Goal: Transaction & Acquisition: Download file/media

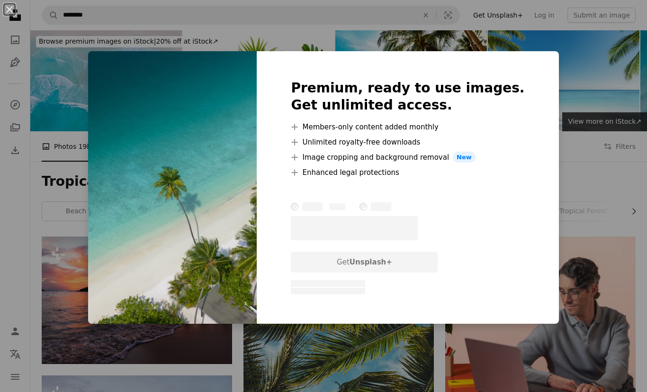
scroll to position [2458, 0]
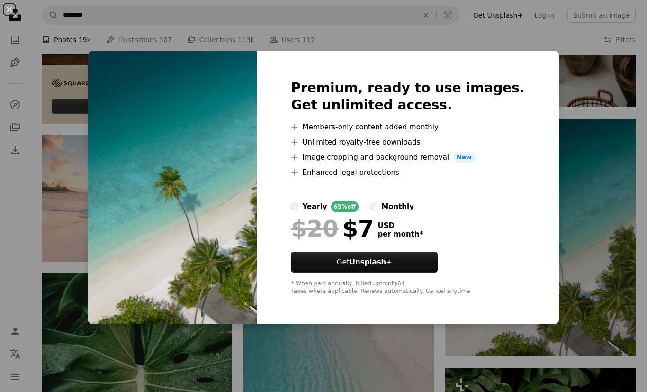
click at [592, 210] on div "An X shape Premium, ready to use images. Get unlimited access. A plus sign Memb…" at bounding box center [323, 196] width 647 height 392
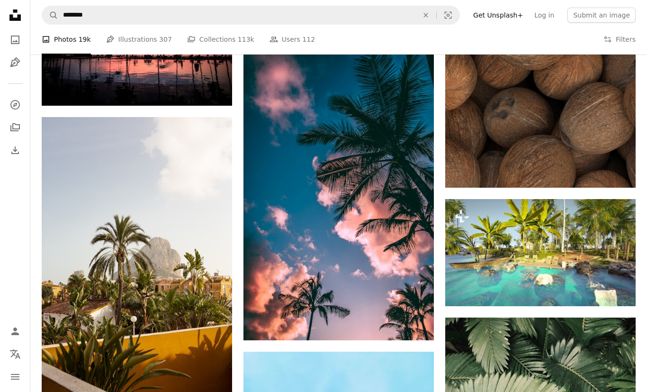
scroll to position [3274, 0]
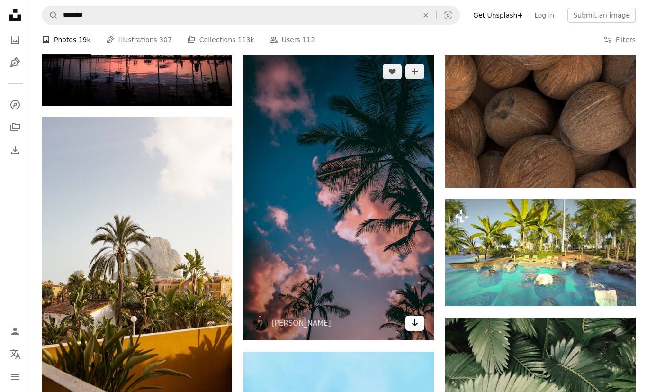
click at [421, 325] on link "Arrow pointing down" at bounding box center [414, 322] width 19 height 15
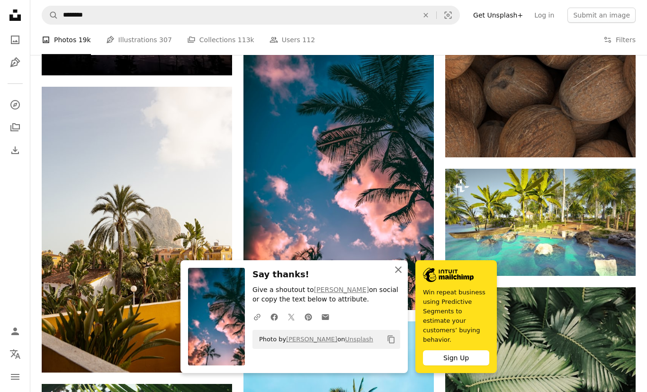
click at [401, 273] on icon "button" at bounding box center [398, 269] width 7 height 7
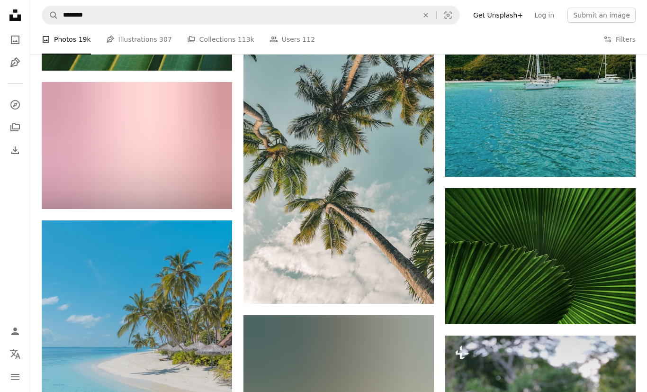
scroll to position [4940, 0]
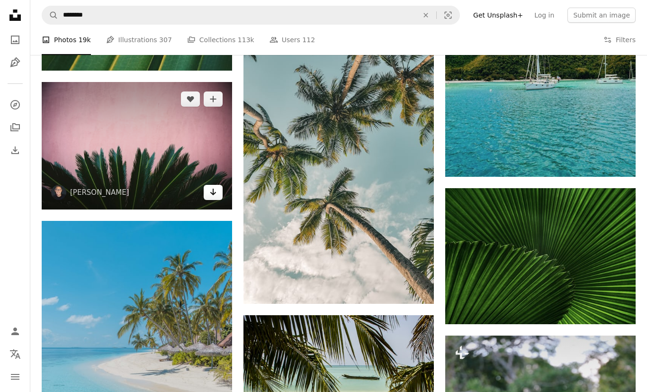
click at [213, 189] on icon "Download" at bounding box center [213, 191] width 6 height 7
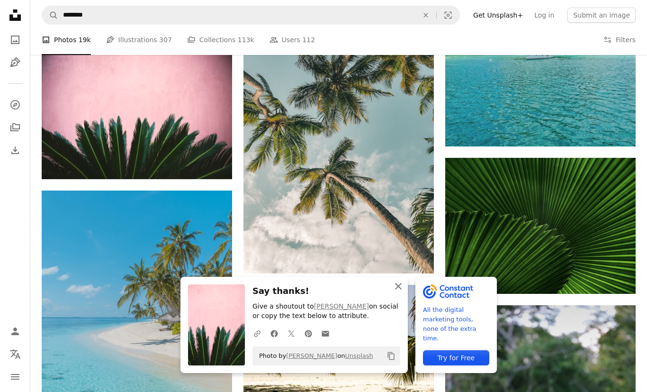
click at [396, 292] on icon "An X shape" at bounding box center [398, 285] width 11 height 11
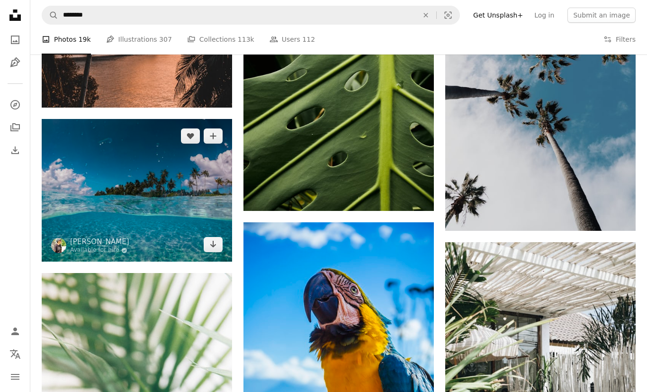
scroll to position [7031, 0]
click at [207, 234] on img at bounding box center [137, 190] width 190 height 143
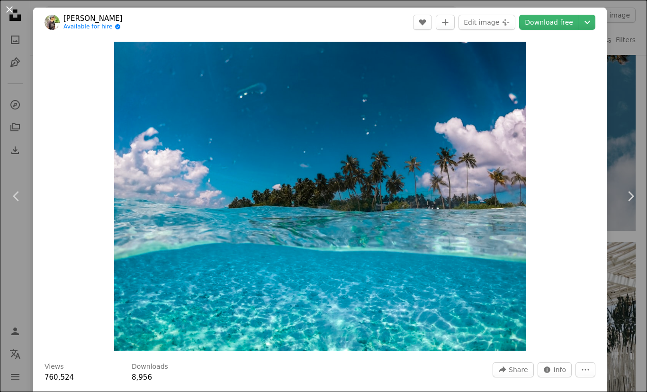
click at [14, 10] on button "An X shape" at bounding box center [9, 9] width 11 height 11
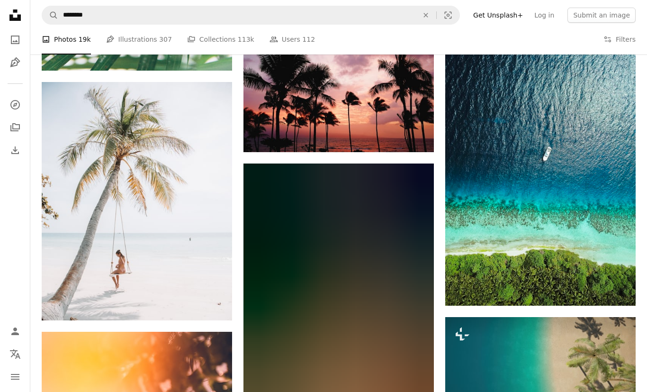
scroll to position [7519, 0]
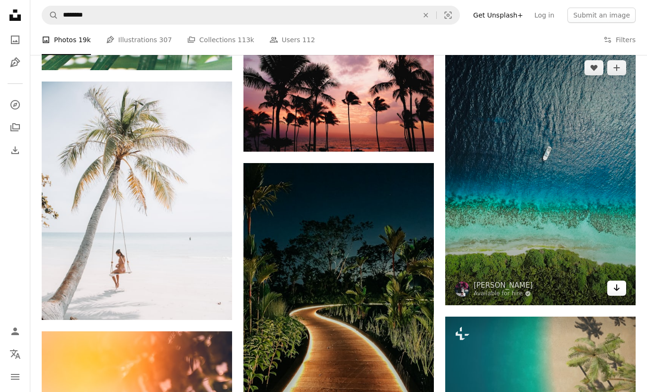
click at [620, 288] on link "Arrow pointing down" at bounding box center [616, 287] width 19 height 15
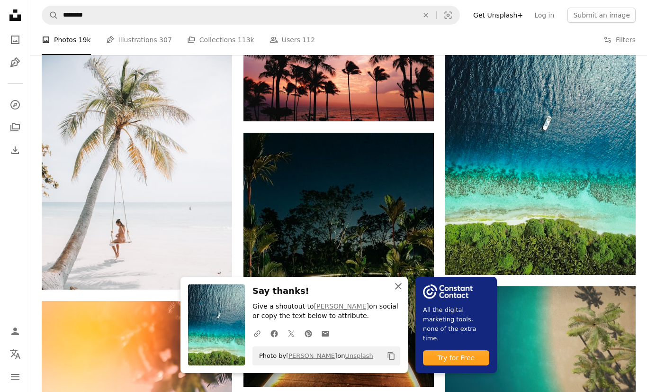
click at [395, 292] on icon "An X shape" at bounding box center [398, 285] width 11 height 11
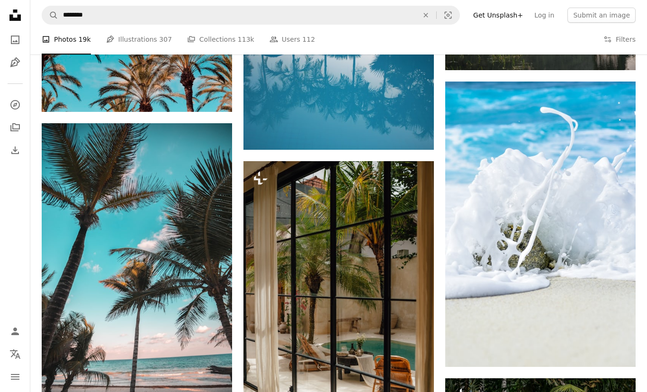
scroll to position [9556, 0]
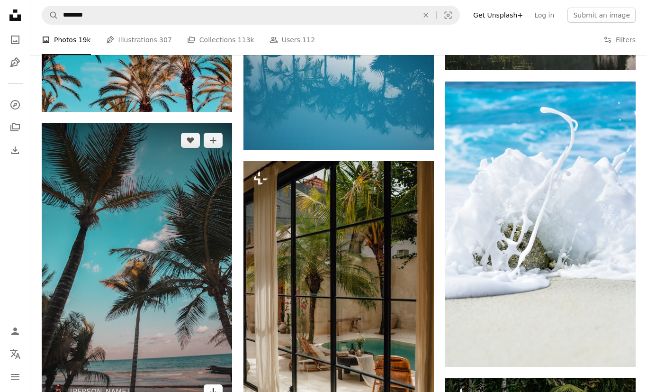
click at [211, 388] on icon "Arrow pointing down" at bounding box center [213, 391] width 8 height 11
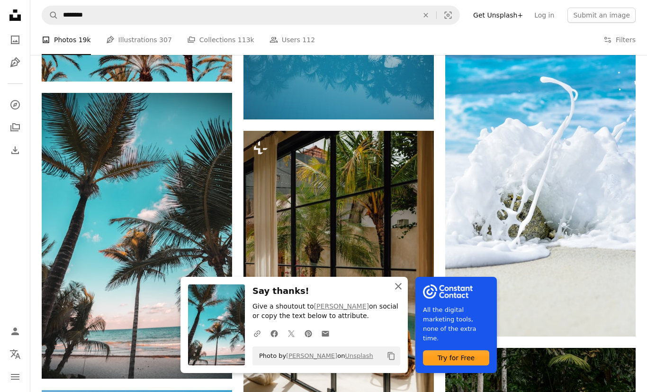
click at [402, 292] on icon "An X shape" at bounding box center [398, 285] width 11 height 11
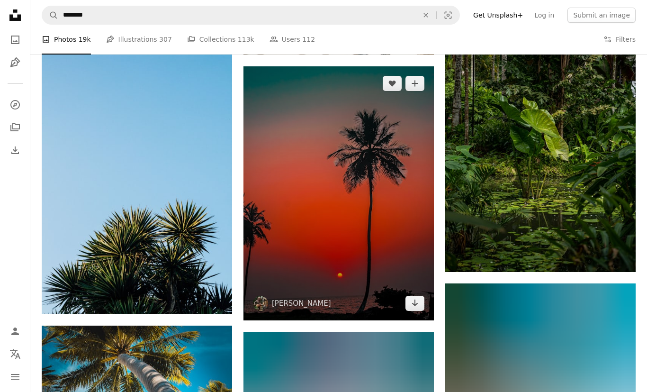
scroll to position [9948, 0]
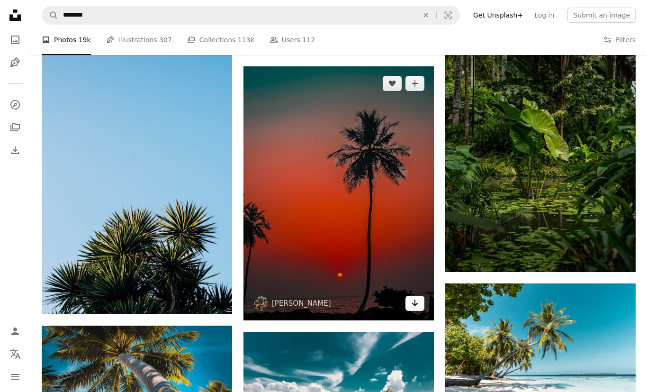
click at [421, 301] on link "Arrow pointing down" at bounding box center [414, 303] width 19 height 15
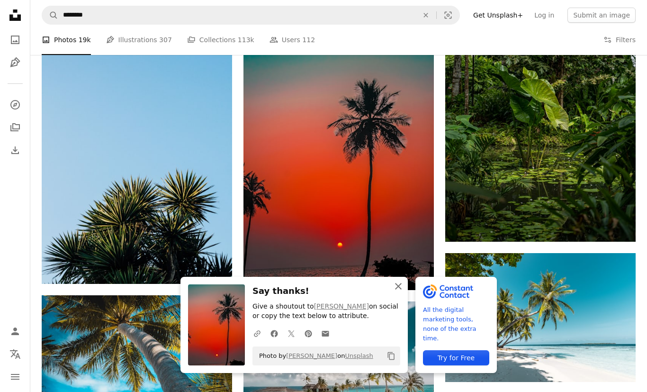
click at [405, 296] on button "An X shape Close" at bounding box center [398, 286] width 19 height 19
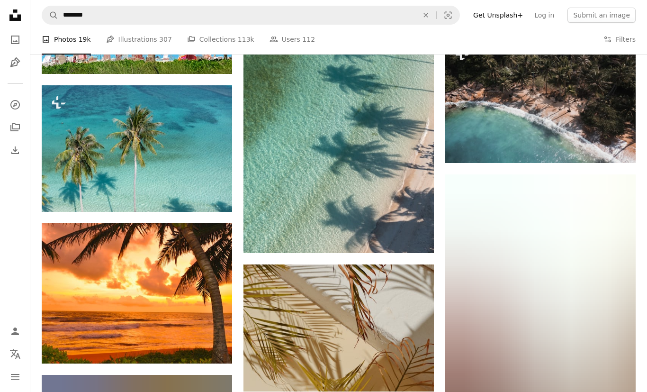
scroll to position [17469, 0]
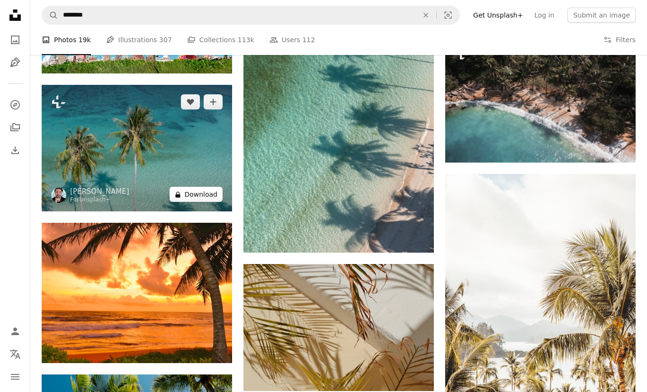
click at [186, 192] on button "A lock Download" at bounding box center [196, 194] width 53 height 15
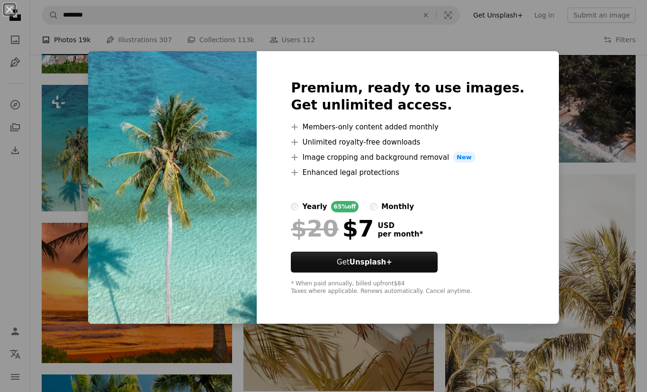
click at [585, 269] on div "An X shape Premium, ready to use images. Get unlimited access. A plus sign Memb…" at bounding box center [323, 196] width 647 height 392
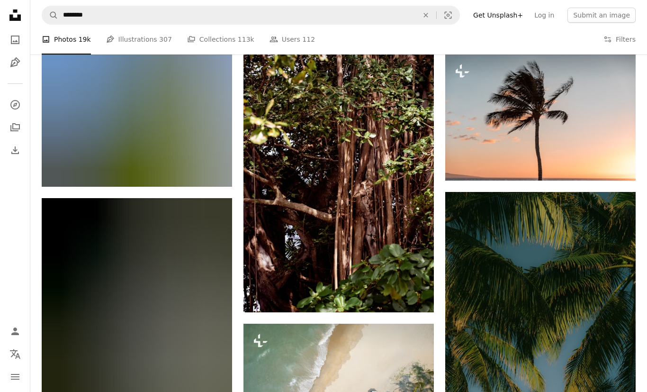
scroll to position [29610, 0]
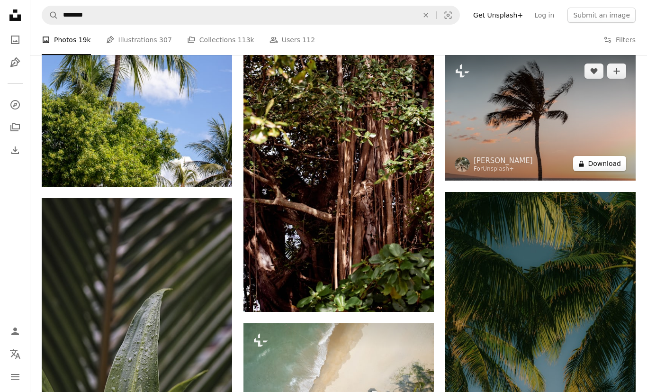
click at [612, 161] on button "A lock Download" at bounding box center [599, 163] width 53 height 15
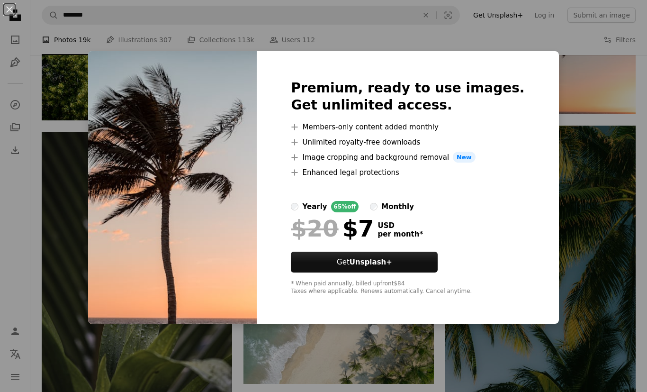
click at [565, 179] on div "An X shape Premium, ready to use images. Get unlimited access. A plus sign Memb…" at bounding box center [323, 196] width 647 height 392
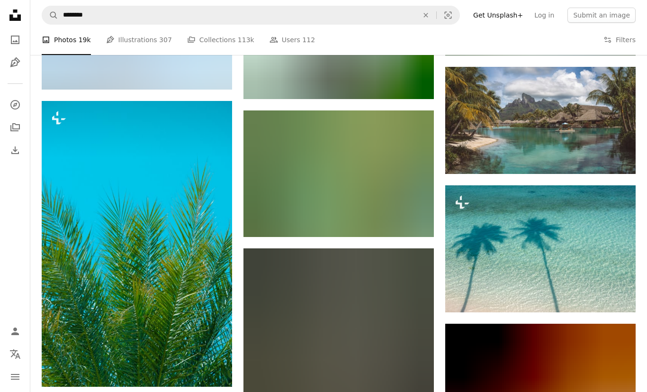
scroll to position [30691, 0]
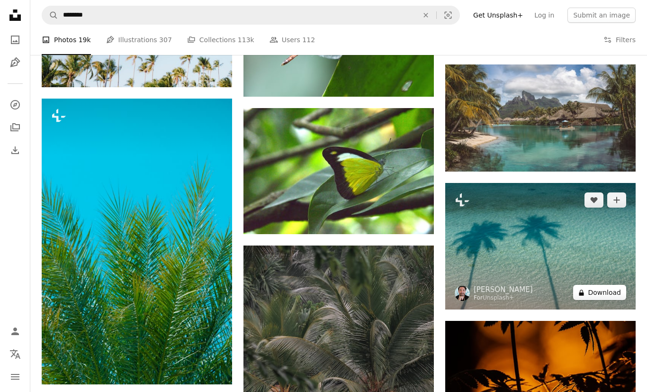
click at [604, 288] on button "A lock Download" at bounding box center [599, 292] width 53 height 15
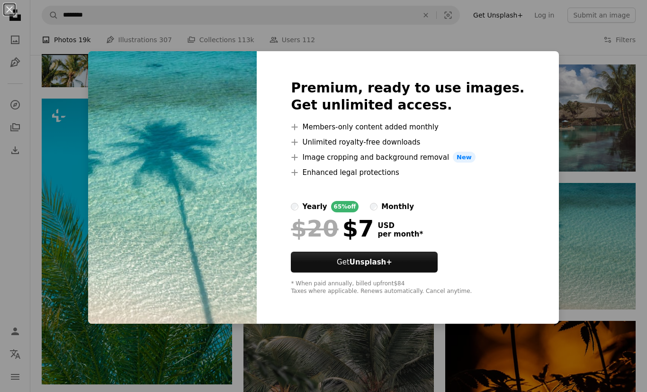
click at [565, 357] on div "An X shape Premium, ready to use images. Get unlimited access. A plus sign Memb…" at bounding box center [323, 196] width 647 height 392
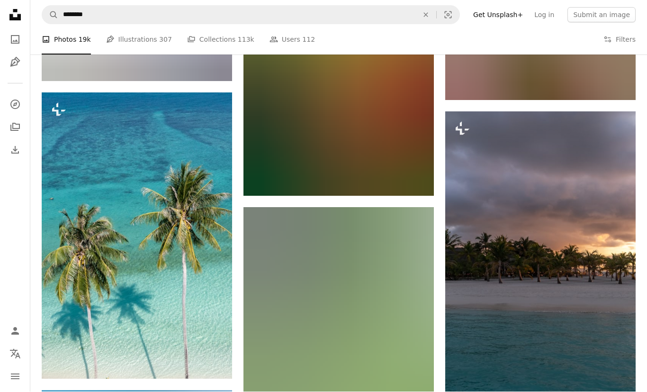
scroll to position [41629, 0]
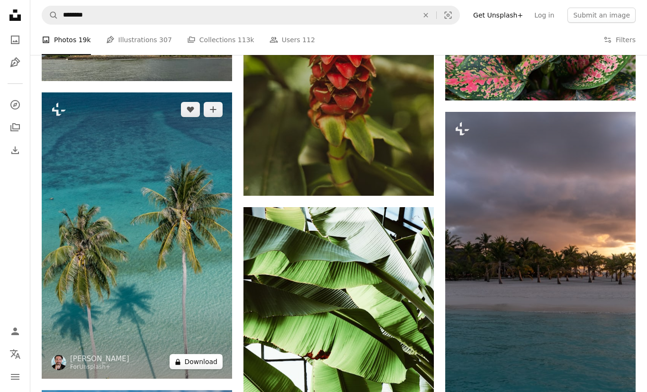
click at [187, 360] on button "A lock Download" at bounding box center [196, 361] width 53 height 15
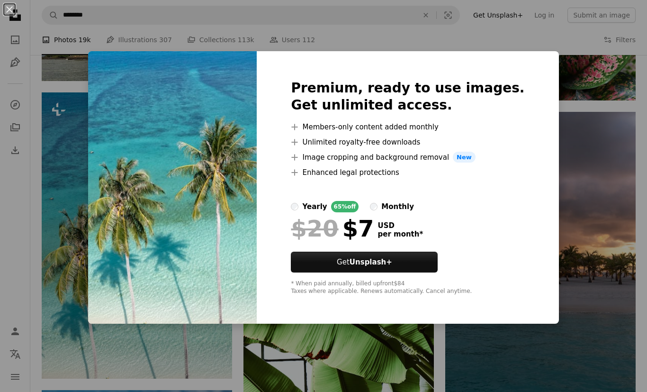
click at [579, 338] on div "An X shape Premium, ready to use images. Get unlimited access. A plus sign Memb…" at bounding box center [323, 196] width 647 height 392
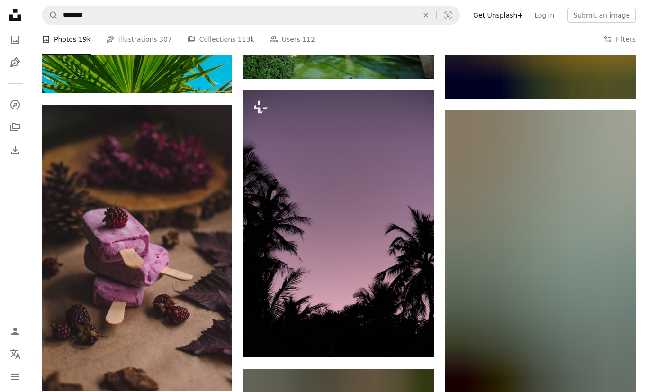
scroll to position [44008, 0]
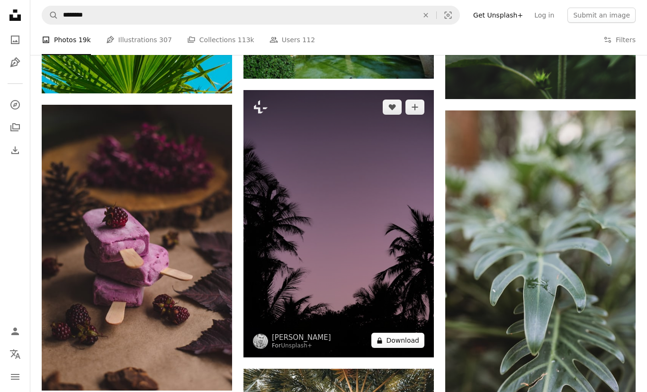
click at [409, 342] on button "A lock Download" at bounding box center [397, 339] width 53 height 15
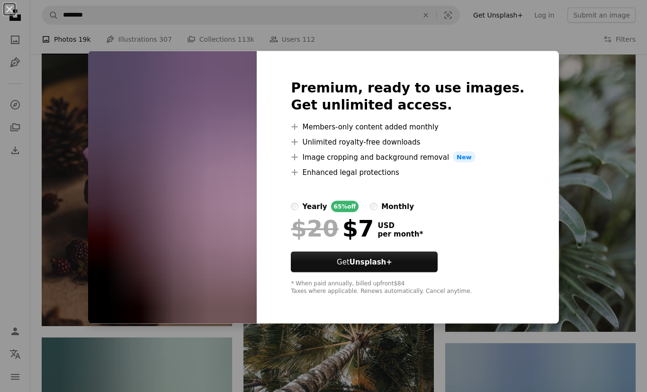
scroll to position [44072, 0]
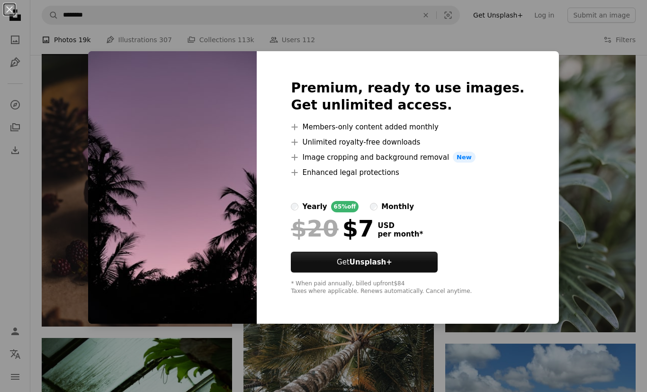
click at [574, 326] on div "An X shape Premium, ready to use images. Get unlimited access. A plus sign Memb…" at bounding box center [323, 196] width 647 height 392
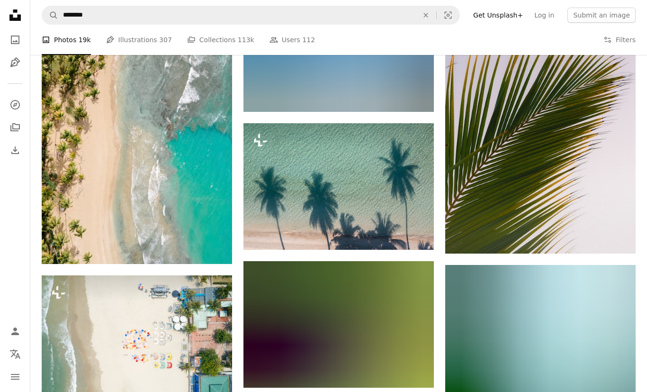
scroll to position [50149, 0]
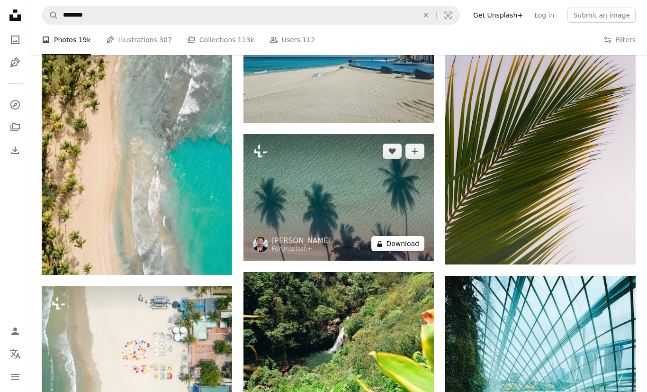
click at [404, 245] on button "A lock Download" at bounding box center [397, 243] width 53 height 15
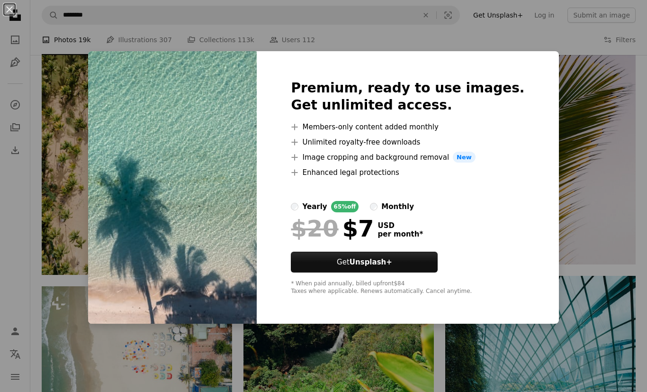
click at [570, 268] on div "An X shape Premium, ready to use images. Get unlimited access. A plus sign Memb…" at bounding box center [323, 196] width 647 height 392
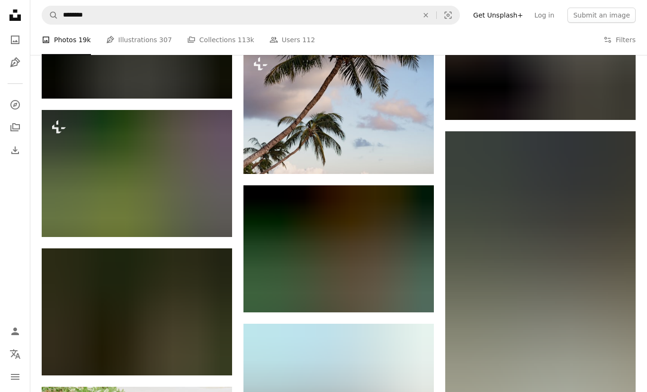
scroll to position [51402, 0]
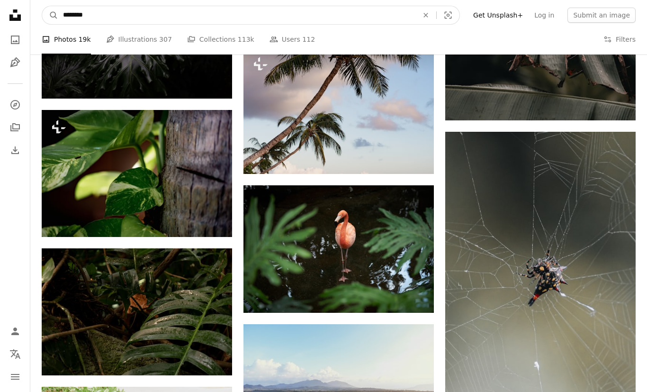
click at [110, 11] on input "********" at bounding box center [236, 15] width 357 height 18
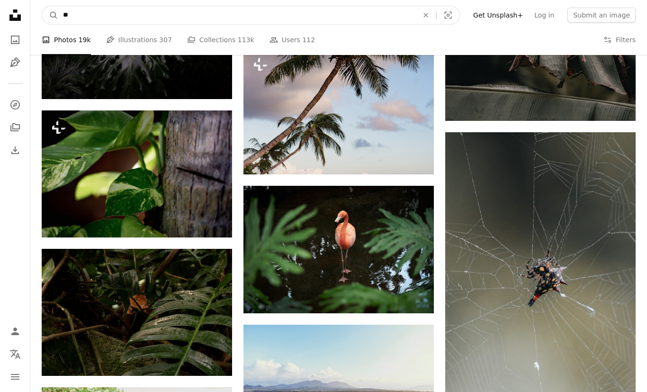
type input "*"
type input "*******"
click at [50, 15] on button "A magnifying glass" at bounding box center [50, 15] width 16 height 18
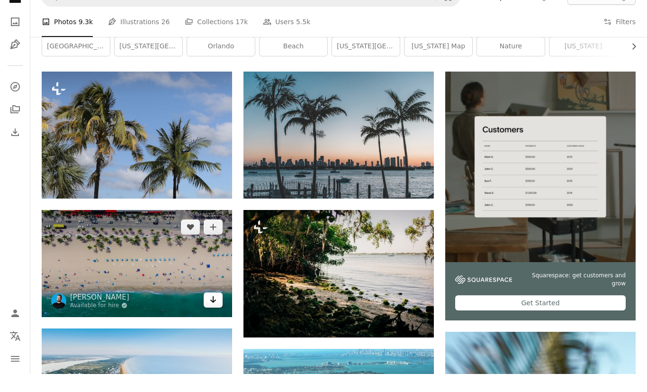
scroll to position [165, 0]
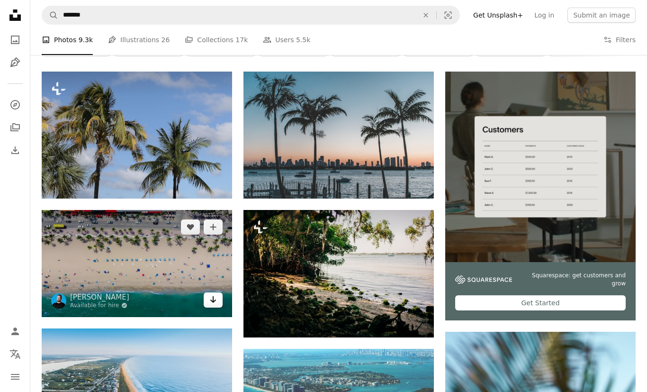
click at [209, 298] on link "Arrow pointing down" at bounding box center [213, 299] width 19 height 15
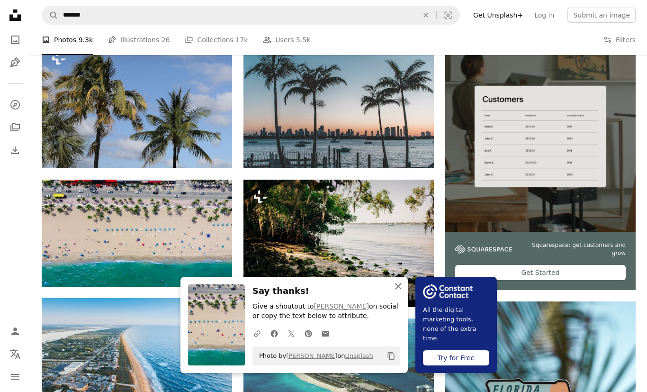
click at [399, 296] on button "An X shape Close" at bounding box center [398, 286] width 19 height 19
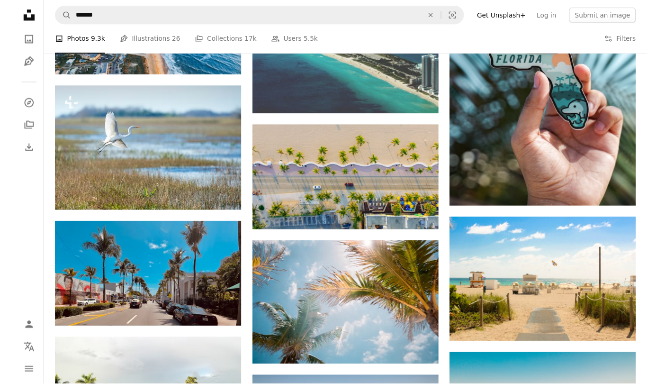
scroll to position [565, 0]
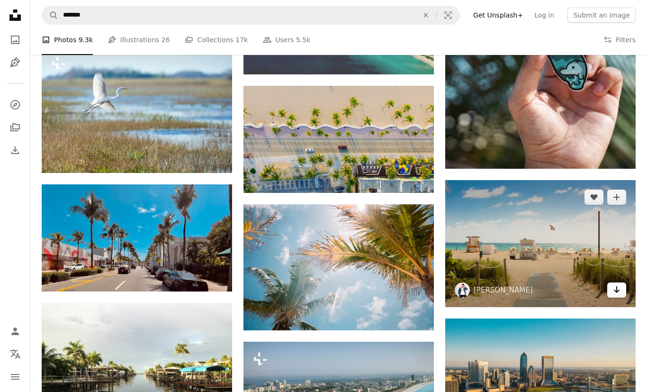
click at [615, 284] on icon "Arrow pointing down" at bounding box center [617, 289] width 8 height 11
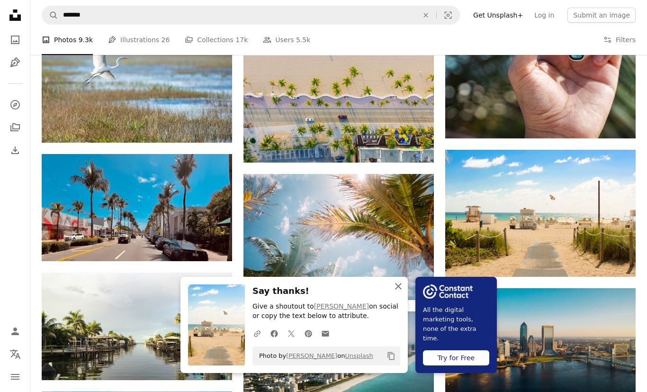
click at [400, 292] on icon "An X shape" at bounding box center [398, 285] width 11 height 11
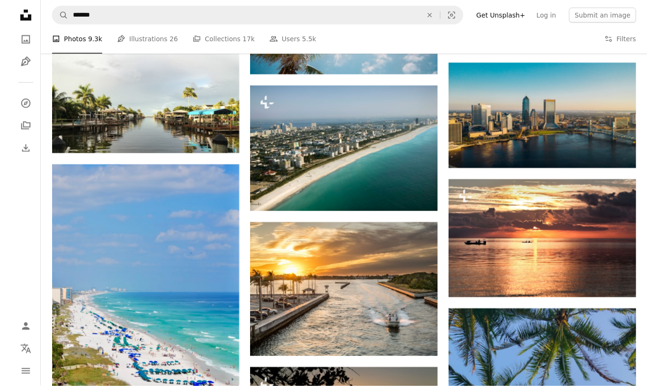
scroll to position [899, 0]
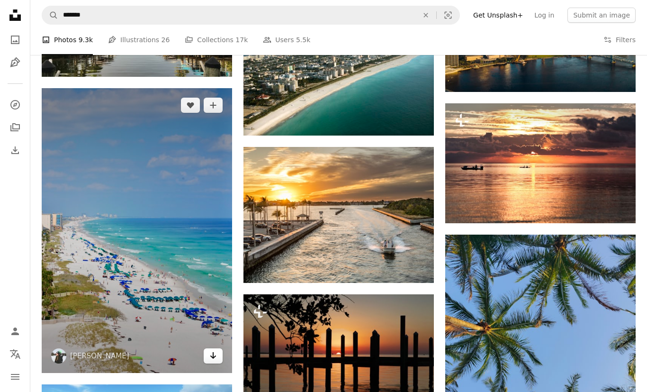
click at [210, 350] on icon "Arrow pointing down" at bounding box center [213, 355] width 8 height 11
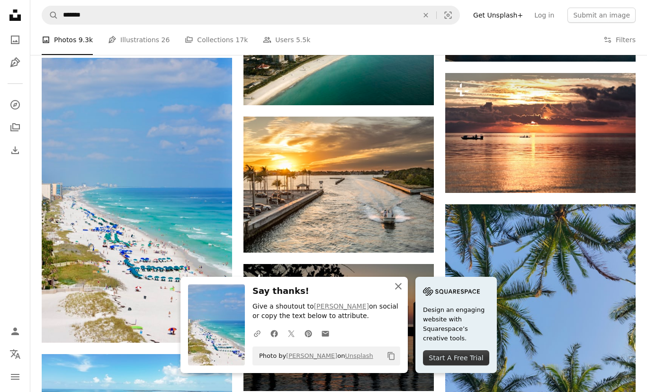
click at [396, 292] on icon "An X shape" at bounding box center [398, 285] width 11 height 11
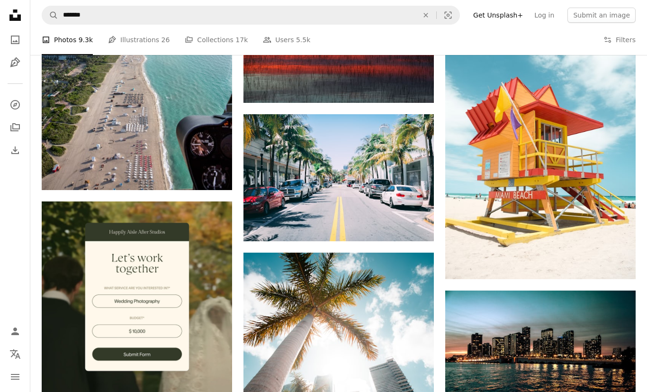
scroll to position [1778, 0]
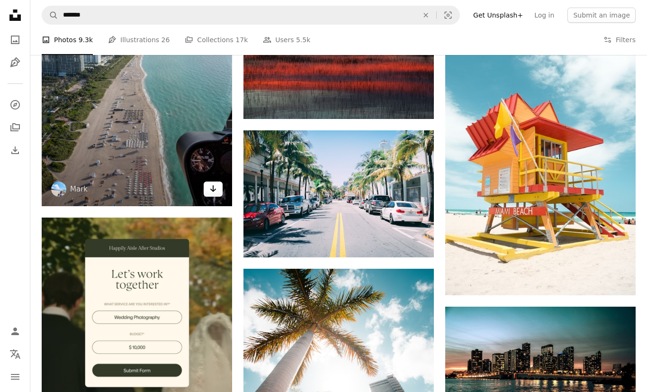
click at [207, 186] on link "Arrow pointing down" at bounding box center [213, 188] width 19 height 15
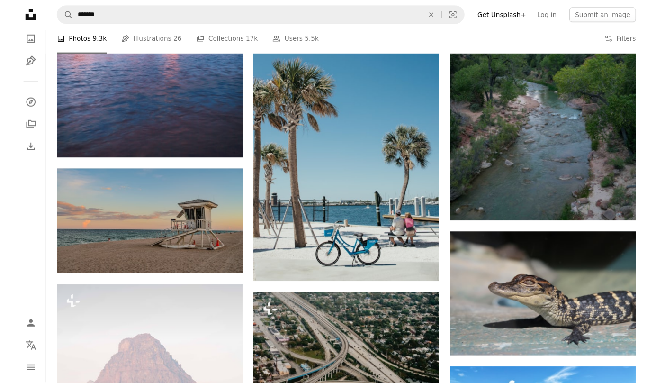
scroll to position [2834, 0]
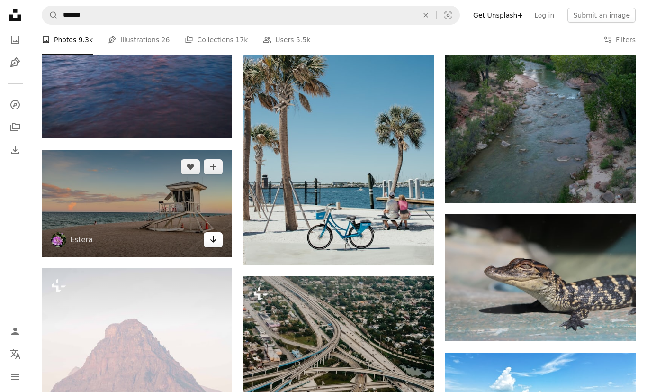
click at [211, 234] on icon "Arrow pointing down" at bounding box center [213, 238] width 8 height 11
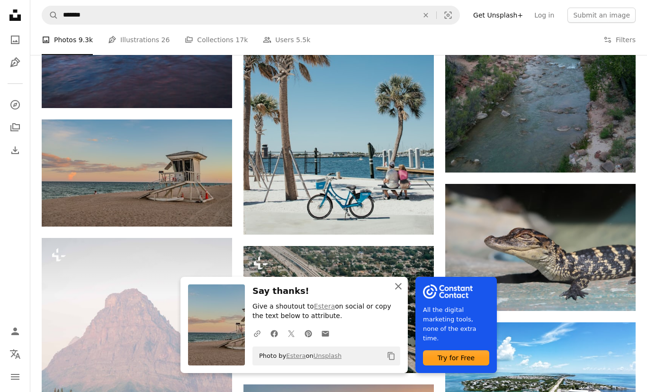
click at [405, 296] on button "An X shape Close" at bounding box center [398, 286] width 19 height 19
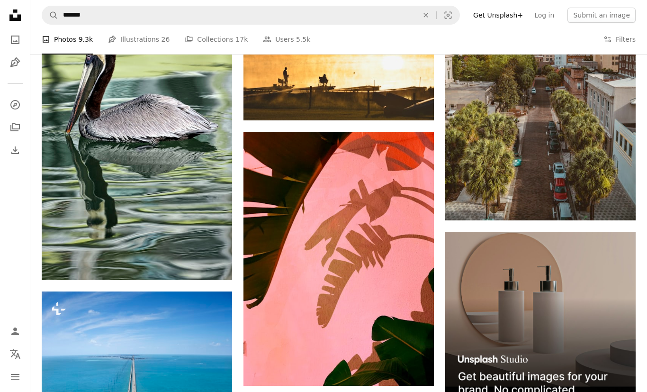
scroll to position [3544, 0]
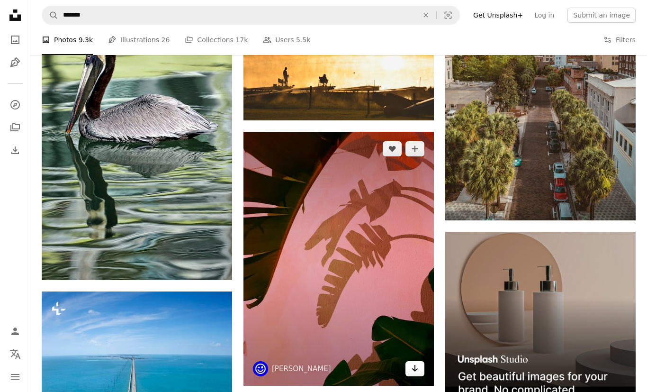
click at [418, 373] on icon "Arrow pointing down" at bounding box center [415, 367] width 8 height 11
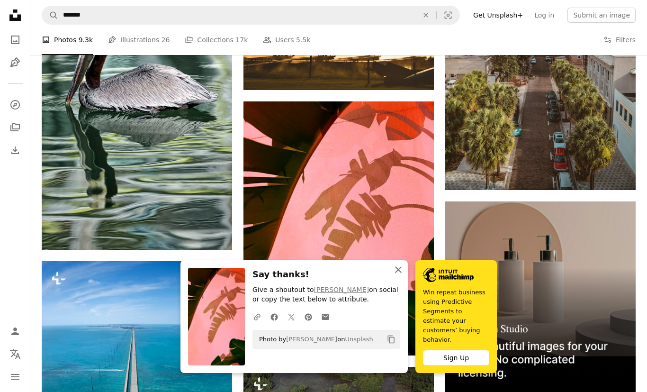
click at [400, 273] on icon "button" at bounding box center [398, 269] width 7 height 7
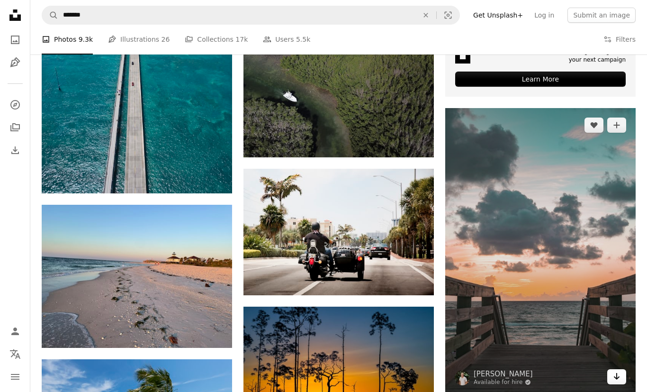
scroll to position [3928, 0]
click at [619, 376] on icon "Arrow pointing down" at bounding box center [617, 375] width 8 height 11
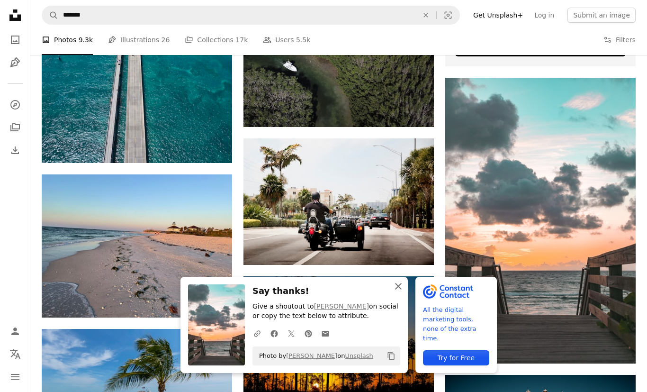
click at [398, 289] on icon "button" at bounding box center [398, 286] width 7 height 7
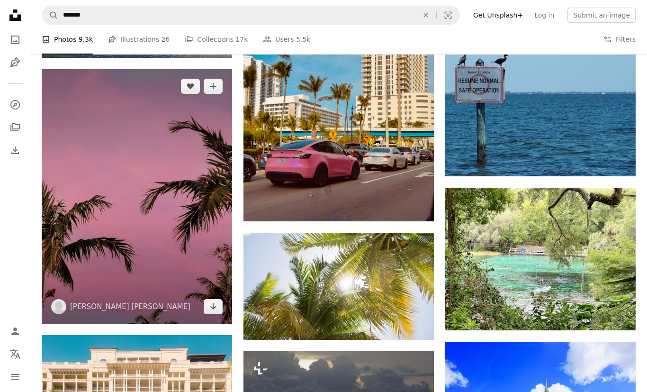
scroll to position [4628, 0]
click at [214, 299] on link "Arrow pointing down" at bounding box center [213, 306] width 19 height 15
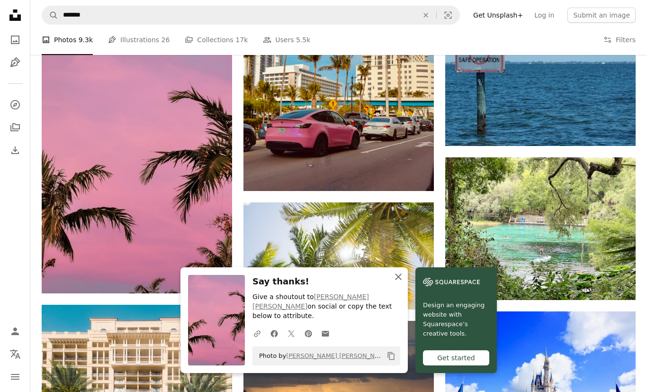
click at [402, 282] on icon "An X shape" at bounding box center [398, 276] width 11 height 11
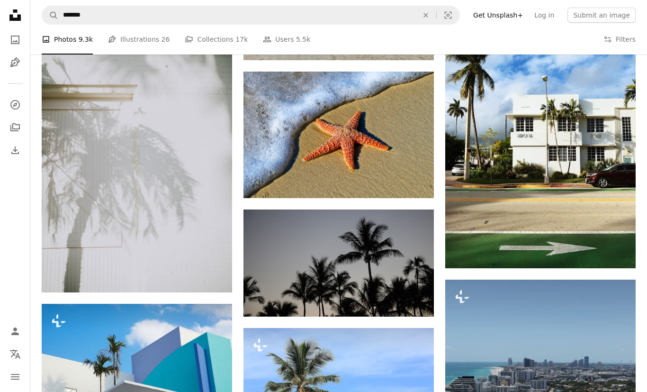
scroll to position [8743, 0]
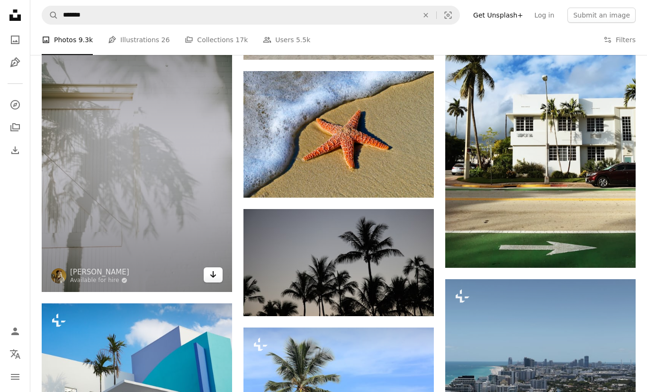
click at [215, 278] on link "Arrow pointing down" at bounding box center [213, 274] width 19 height 15
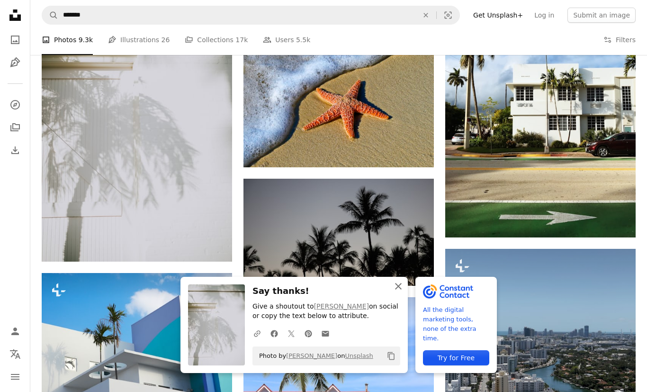
click at [402, 292] on icon "An X shape" at bounding box center [398, 285] width 11 height 11
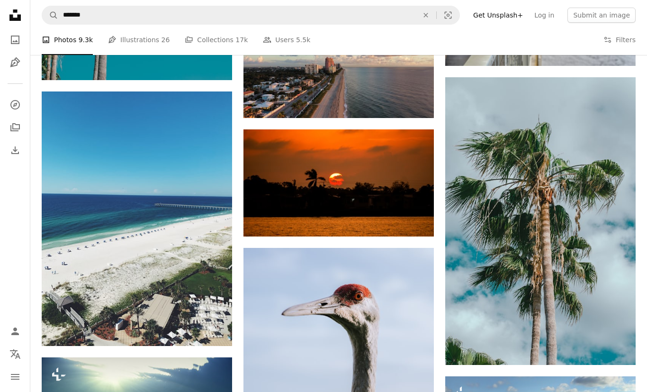
scroll to position [12878, 0]
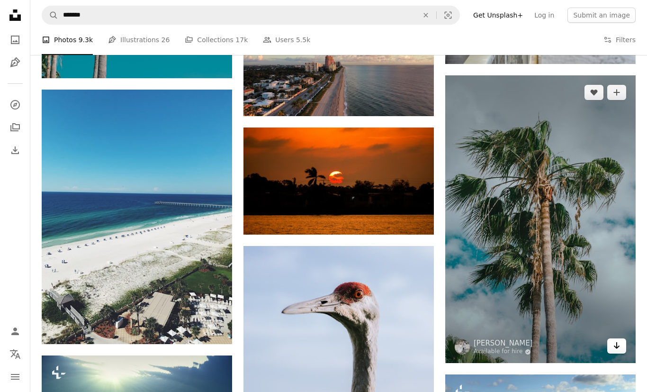
click at [621, 346] on link "Arrow pointing down" at bounding box center [616, 345] width 19 height 15
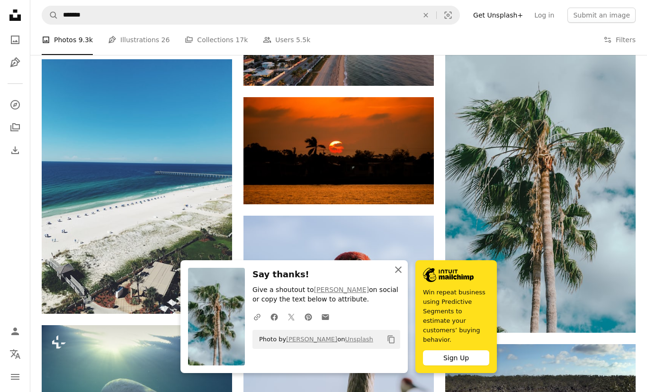
click at [403, 275] on icon "An X shape" at bounding box center [398, 269] width 11 height 11
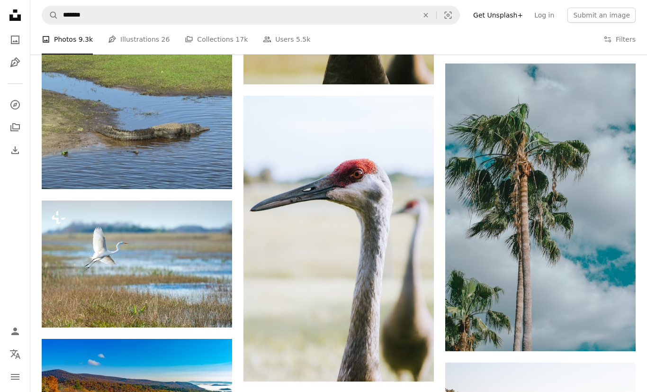
scroll to position [13325, 0]
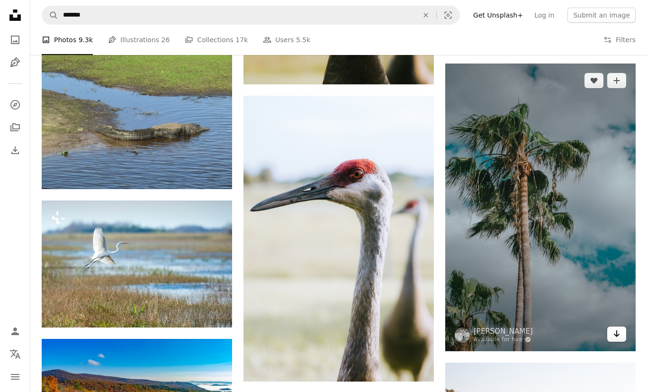
click at [617, 333] on icon "Download" at bounding box center [617, 333] width 6 height 7
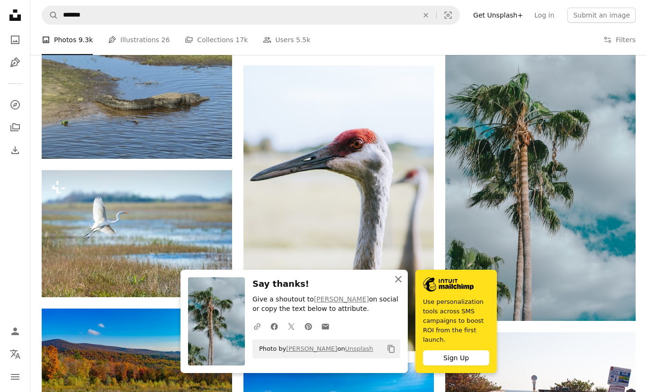
click at [401, 282] on icon "button" at bounding box center [398, 279] width 7 height 7
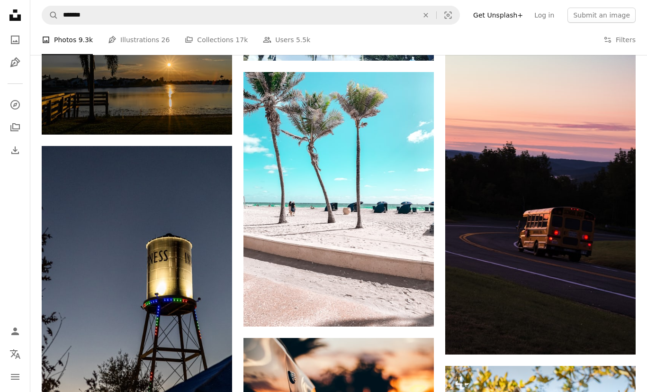
scroll to position [14077, 0]
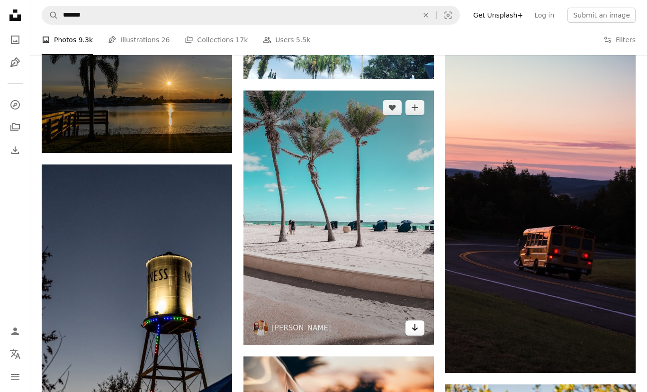
click at [421, 332] on link "Arrow pointing down" at bounding box center [414, 327] width 19 height 15
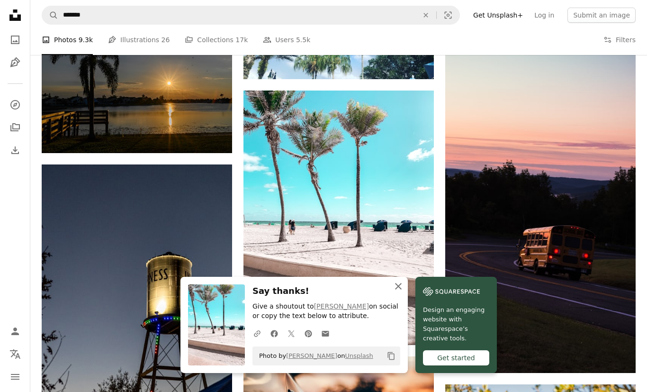
click at [403, 292] on icon "An X shape" at bounding box center [398, 285] width 11 height 11
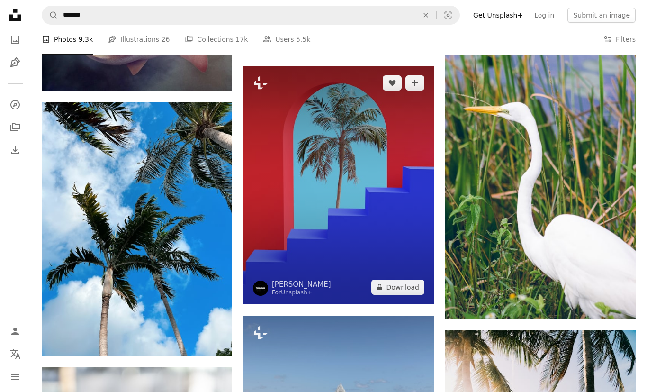
scroll to position [17513, 0]
click at [402, 293] on button "A lock Download" at bounding box center [397, 286] width 53 height 15
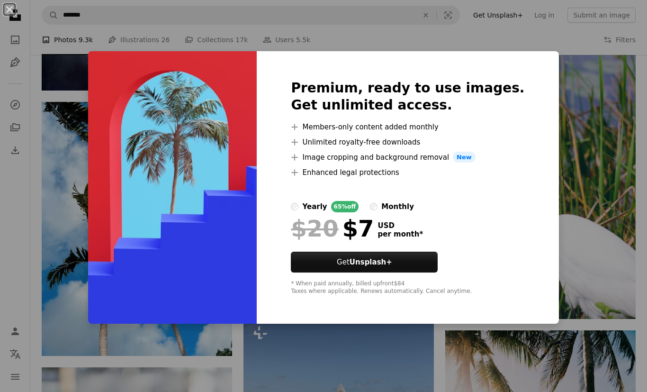
click at [572, 164] on div "An X shape Premium, ready to use images. Get unlimited access. A plus sign Memb…" at bounding box center [323, 196] width 647 height 392
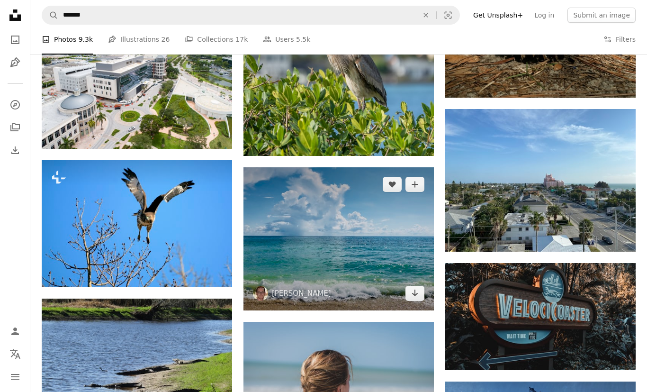
scroll to position [25267, 0]
click at [420, 293] on link "Arrow pointing down" at bounding box center [414, 293] width 19 height 15
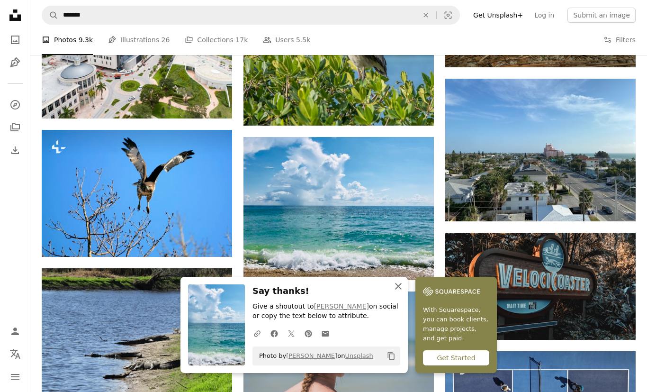
click at [399, 292] on icon "An X shape" at bounding box center [398, 285] width 11 height 11
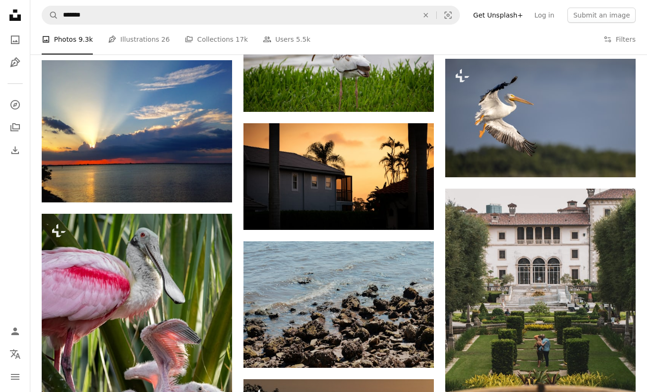
scroll to position [38867, 0]
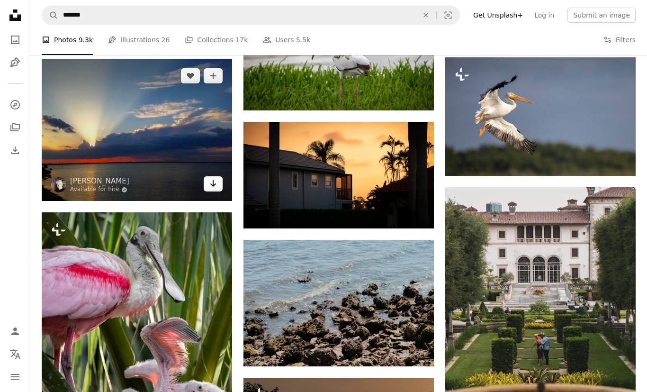
click at [213, 178] on icon "Arrow pointing down" at bounding box center [213, 183] width 8 height 11
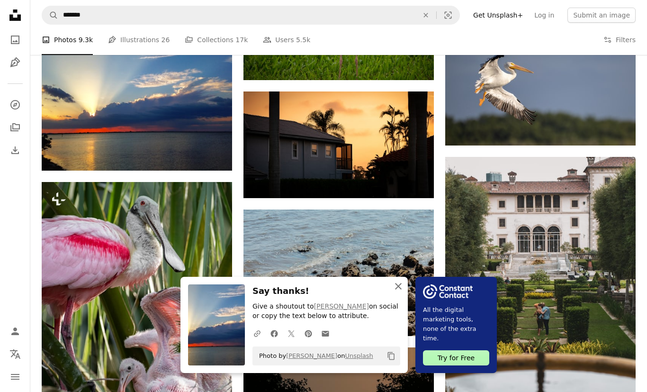
click at [402, 292] on icon "An X shape" at bounding box center [398, 285] width 11 height 11
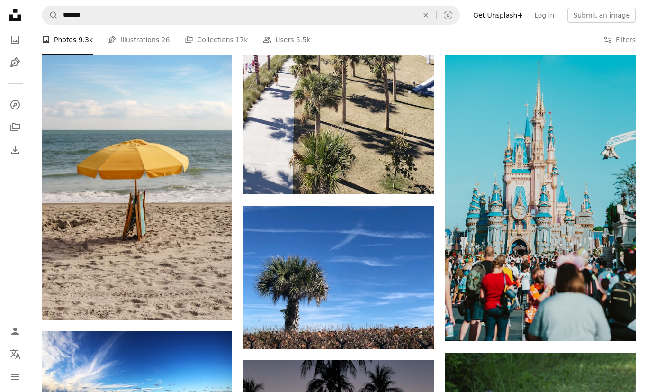
scroll to position [44580, 0]
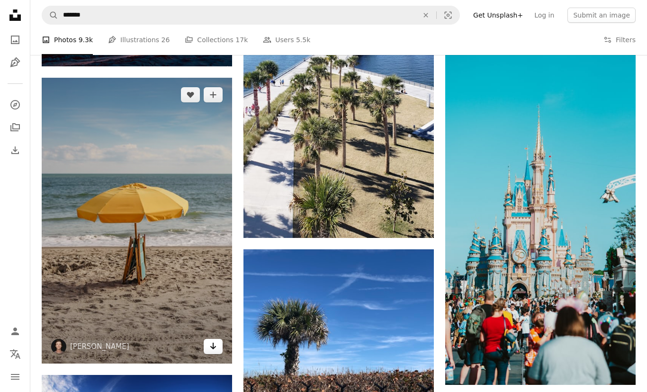
click at [213, 340] on icon "Arrow pointing down" at bounding box center [213, 345] width 8 height 11
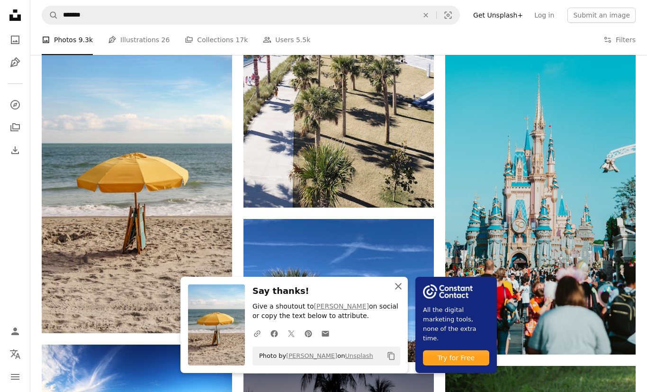
click at [396, 292] on icon "An X shape" at bounding box center [398, 285] width 11 height 11
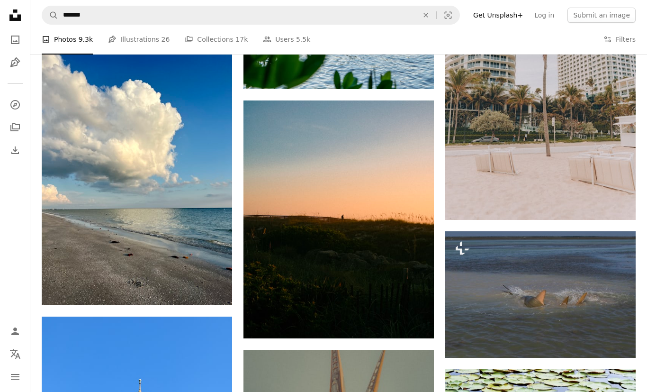
scroll to position [45314, 0]
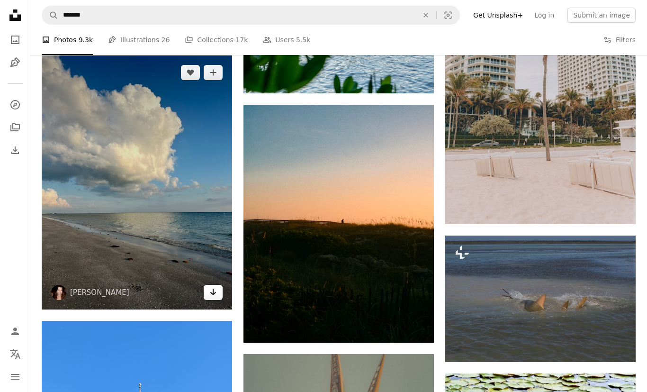
click at [214, 290] on icon "Arrow pointing down" at bounding box center [213, 291] width 8 height 11
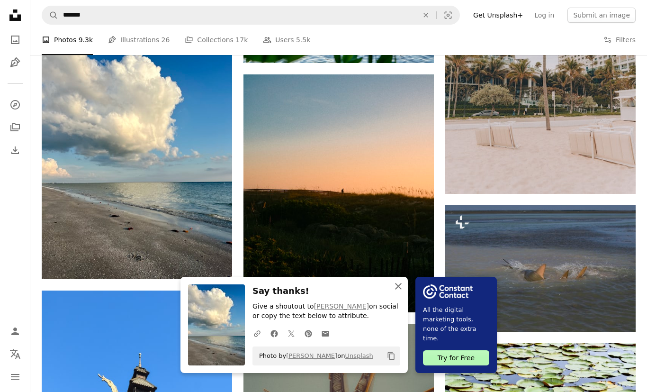
click at [400, 292] on icon "An X shape" at bounding box center [398, 285] width 11 height 11
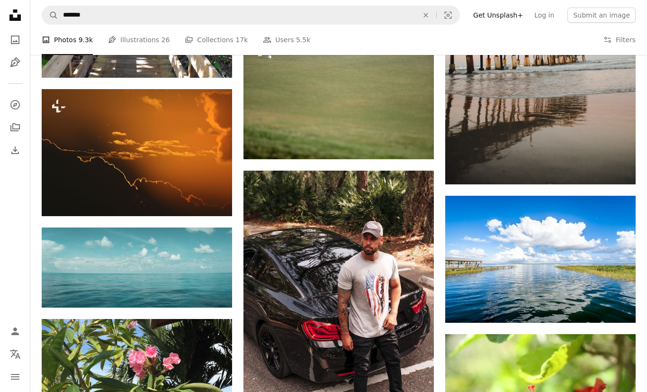
scroll to position [48179, 0]
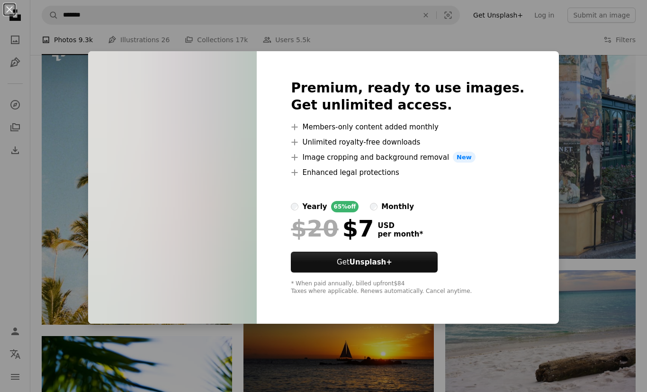
scroll to position [68322, 0]
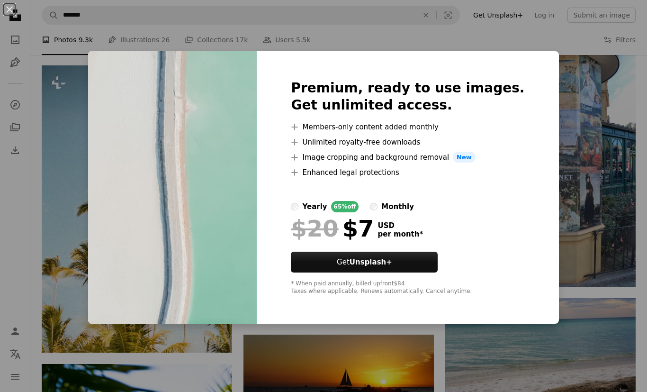
click at [564, 237] on div "An X shape Premium, ready to use images. Get unlimited access. A plus sign Memb…" at bounding box center [323, 196] width 647 height 392
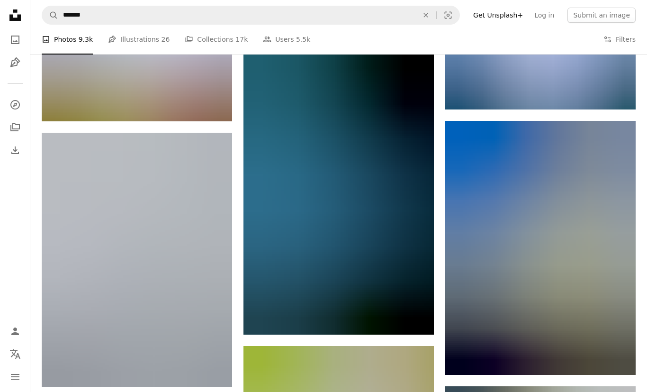
scroll to position [73773, 0]
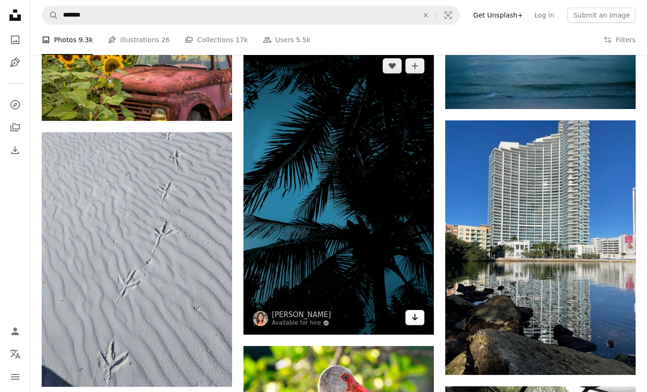
click at [416, 323] on icon "Arrow pointing down" at bounding box center [415, 316] width 8 height 11
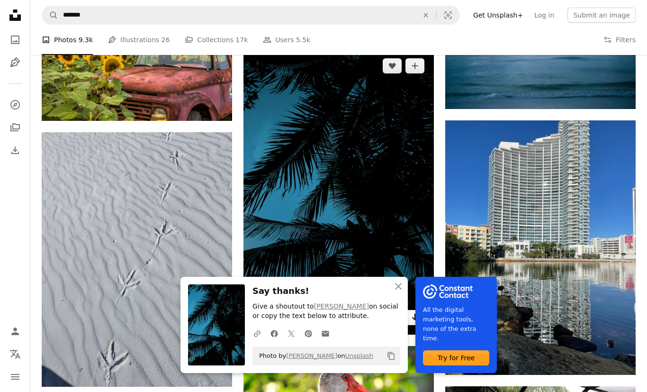
scroll to position [73803, 0]
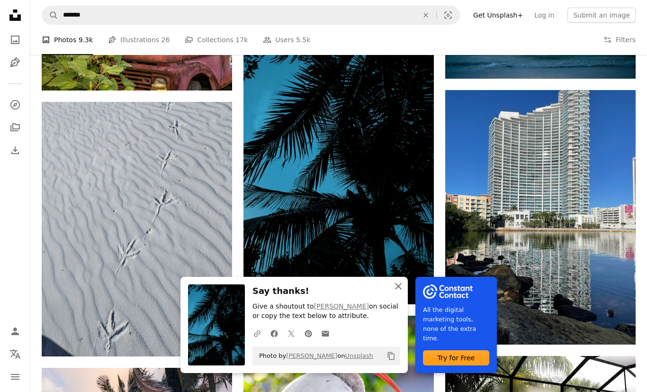
click at [394, 292] on icon "An X shape" at bounding box center [398, 285] width 11 height 11
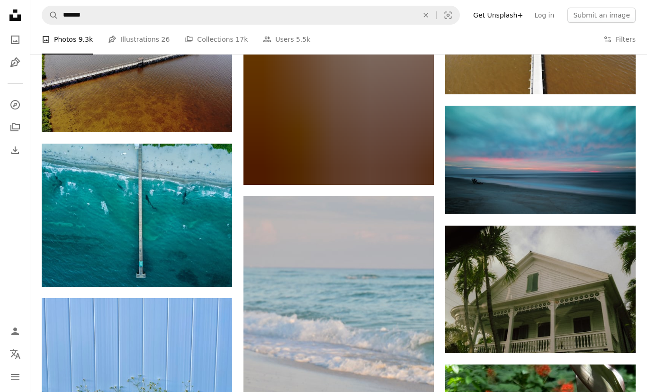
scroll to position [79998, 0]
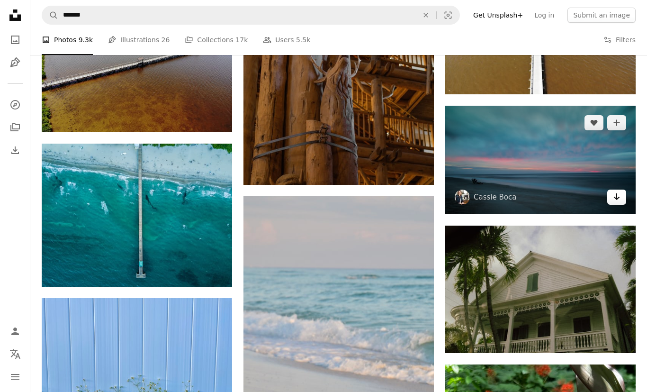
click at [618, 202] on icon "Arrow pointing down" at bounding box center [617, 196] width 8 height 11
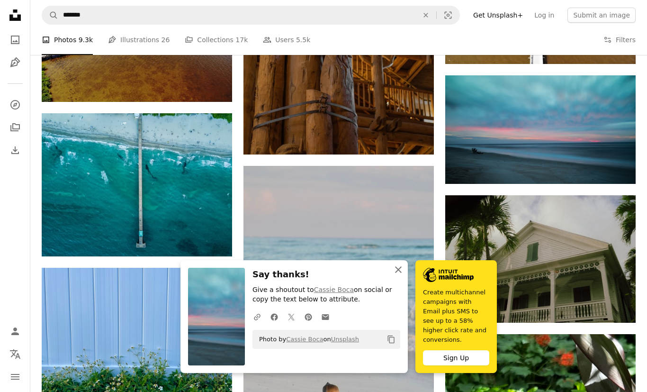
click at [401, 273] on icon "button" at bounding box center [398, 269] width 7 height 7
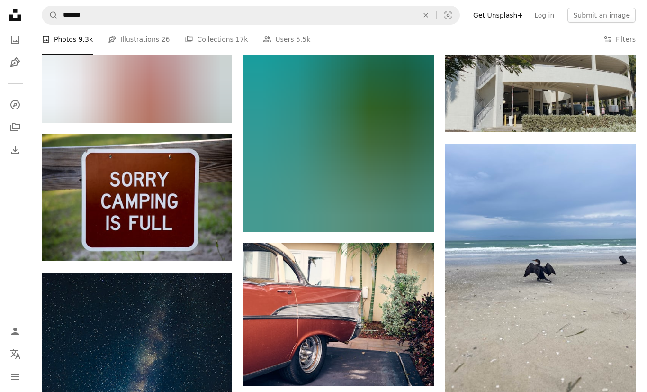
scroll to position [85746, 0]
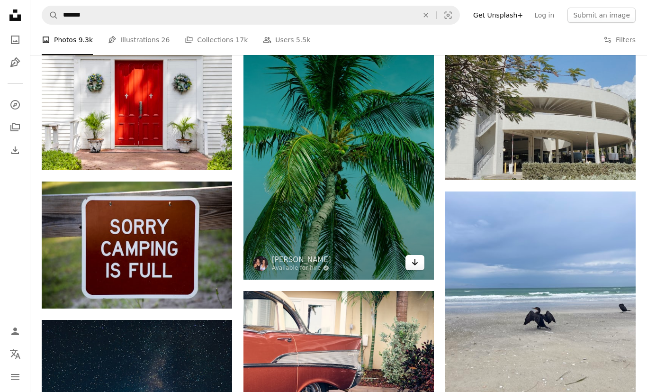
click at [416, 268] on icon "Arrow pointing down" at bounding box center [415, 261] width 8 height 11
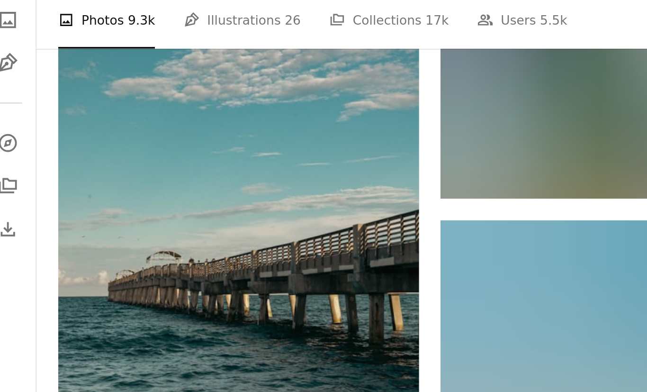
scroll to position [89220, 0]
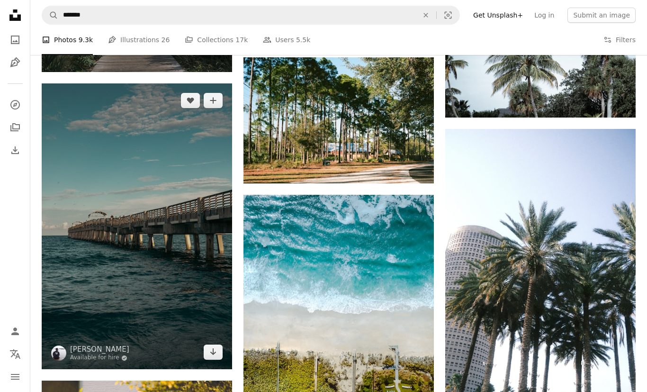
click at [205, 342] on img at bounding box center [137, 226] width 190 height 286
click at [215, 357] on icon "Arrow pointing down" at bounding box center [213, 351] width 8 height 11
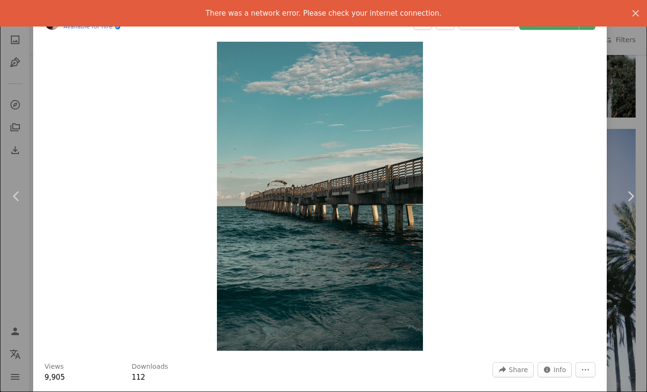
scroll to position [89250, 0]
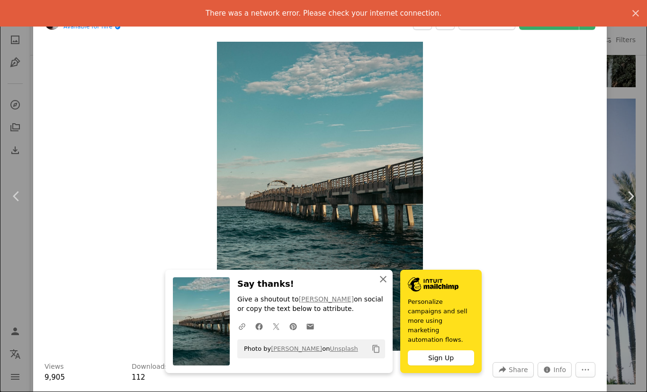
click at [384, 285] on icon "An X shape" at bounding box center [382, 278] width 11 height 11
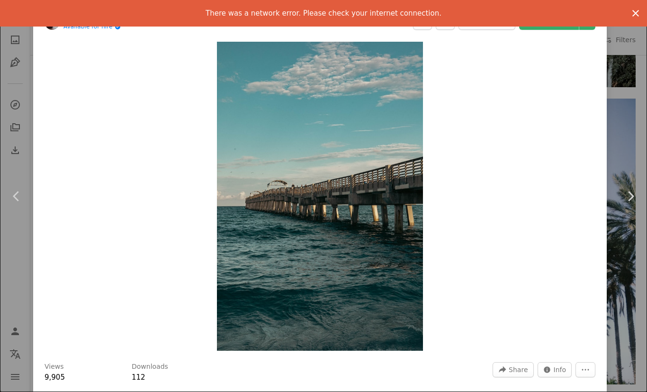
click at [634, 19] on button "An X shape" at bounding box center [635, 13] width 23 height 23
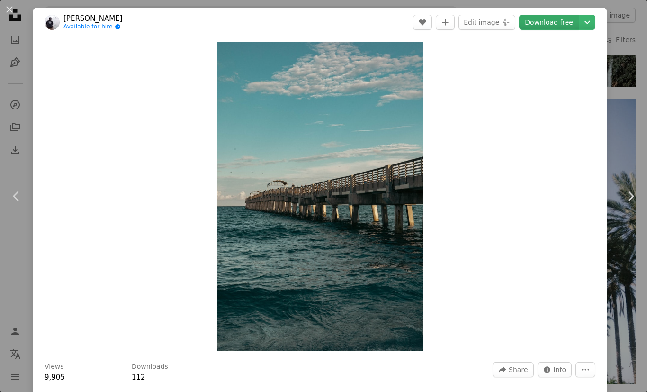
click at [567, 23] on link "Download free" at bounding box center [549, 22] width 60 height 15
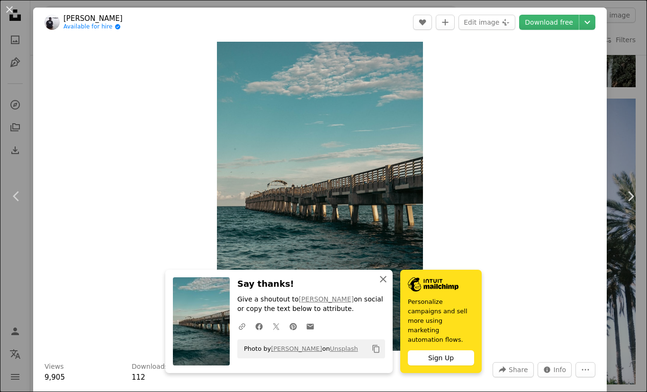
click at [379, 285] on icon "An X shape" at bounding box center [382, 278] width 11 height 11
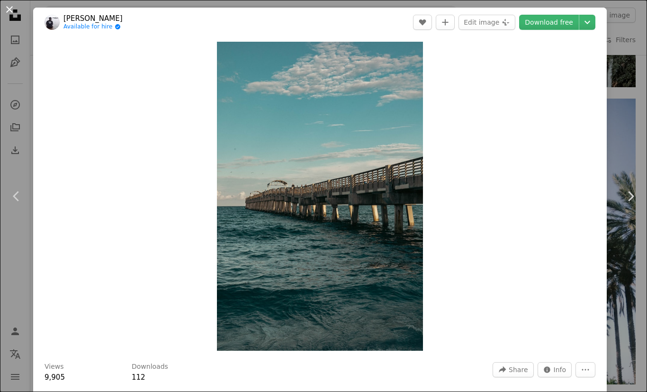
click at [13, 11] on button "An X shape" at bounding box center [9, 9] width 11 height 11
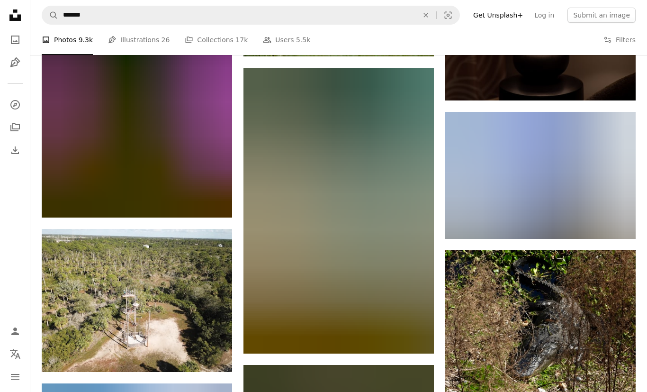
scroll to position [110528, 0]
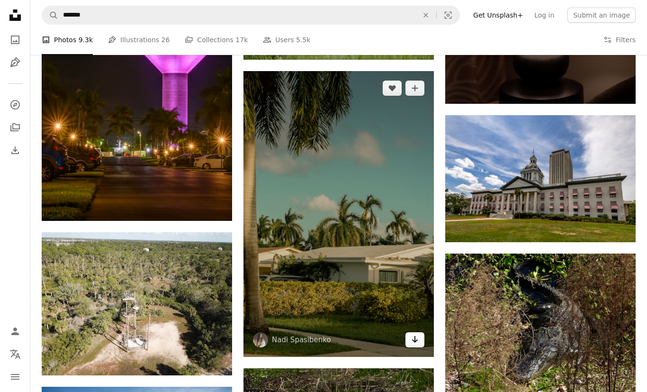
click at [420, 347] on link "Arrow pointing down" at bounding box center [414, 339] width 19 height 15
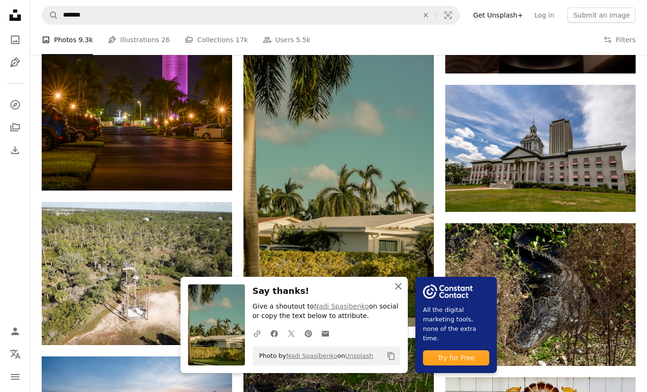
click at [400, 292] on icon "An X shape" at bounding box center [398, 285] width 11 height 11
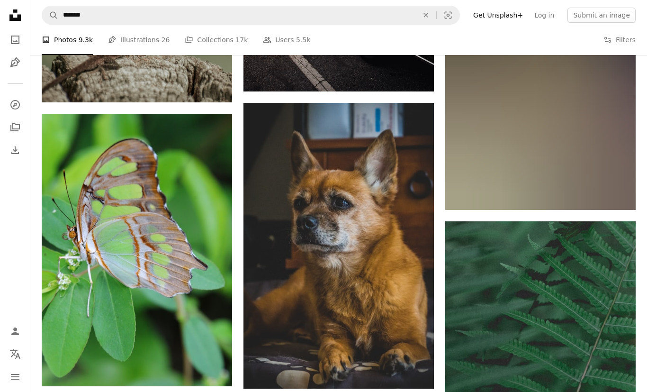
scroll to position [113310, 0]
